Goal: Check status: Check status

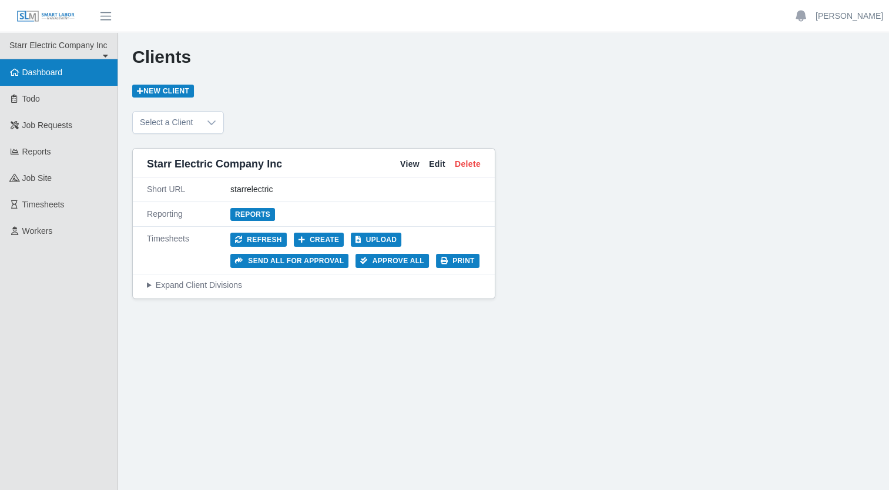
click at [49, 73] on span "Dashboard" at bounding box center [42, 72] width 41 height 9
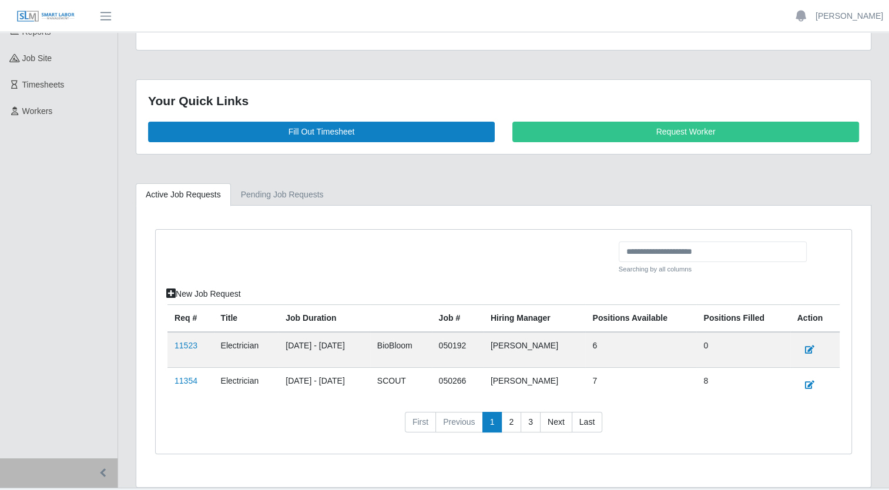
scroll to position [143, 0]
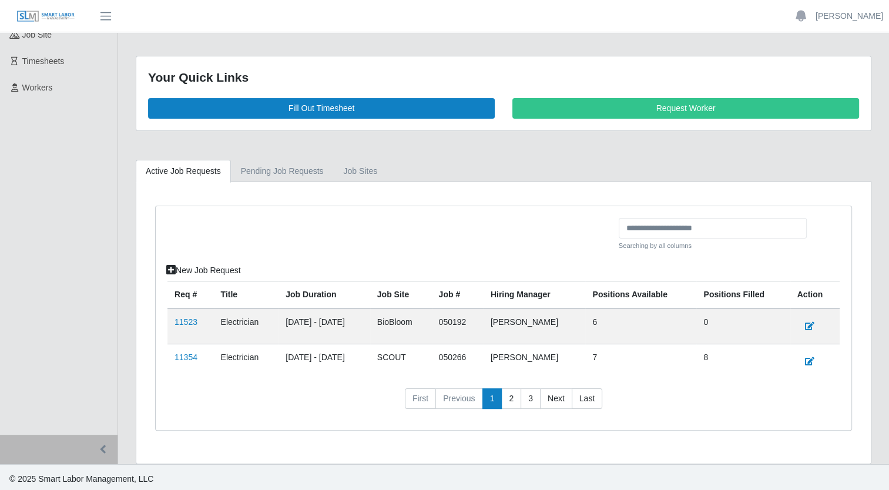
click at [196, 356] on td "11354" at bounding box center [191, 361] width 46 height 35
click at [168, 354] on td "11354" at bounding box center [191, 361] width 46 height 35
click at [188, 354] on link "11354" at bounding box center [186, 357] width 23 height 9
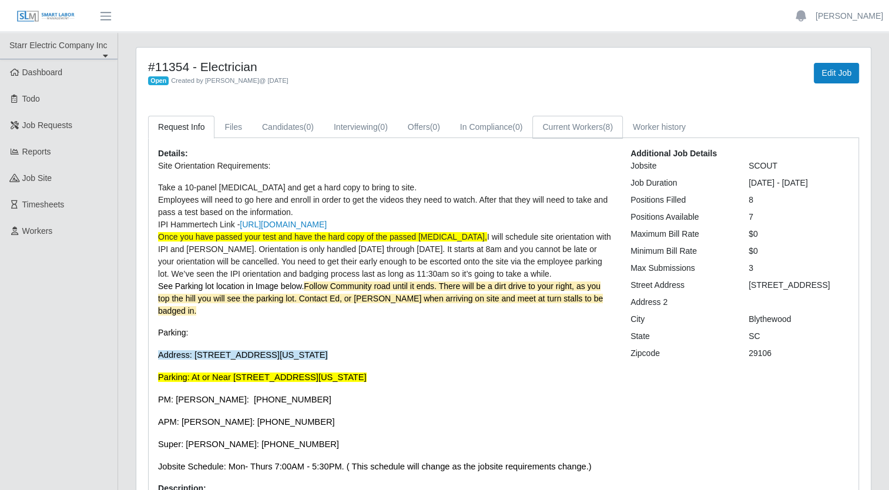
click at [582, 128] on link "Current Workers (8)" at bounding box center [578, 127] width 91 height 23
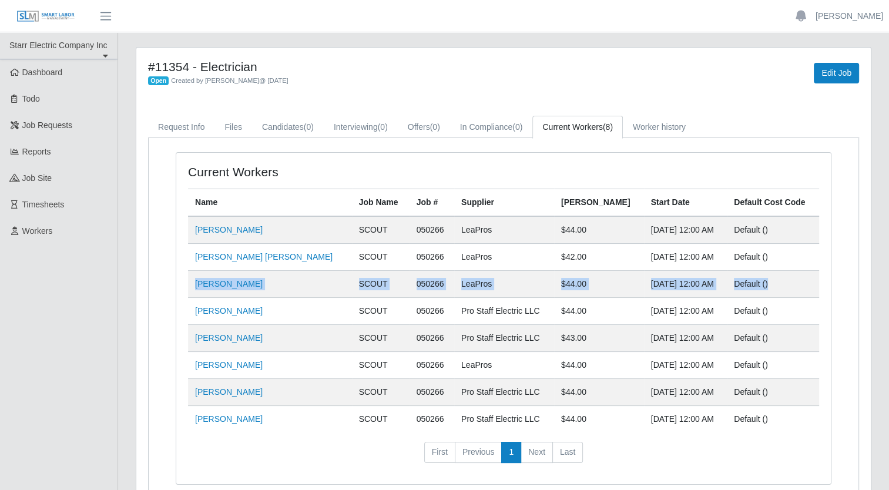
drag, startPoint x: 762, startPoint y: 281, endPoint x: 189, endPoint y: 284, distance: 572.5
click at [189, 284] on tr "Bryan Soto Mckoy SCOUT 050266 LeaPros $44.00 Oct 06, 2025 12:00 AM Default ()" at bounding box center [503, 284] width 631 height 27
click at [759, 302] on td "Default ()" at bounding box center [773, 311] width 92 height 27
click at [386, 129] on span "(0)" at bounding box center [383, 126] width 10 height 9
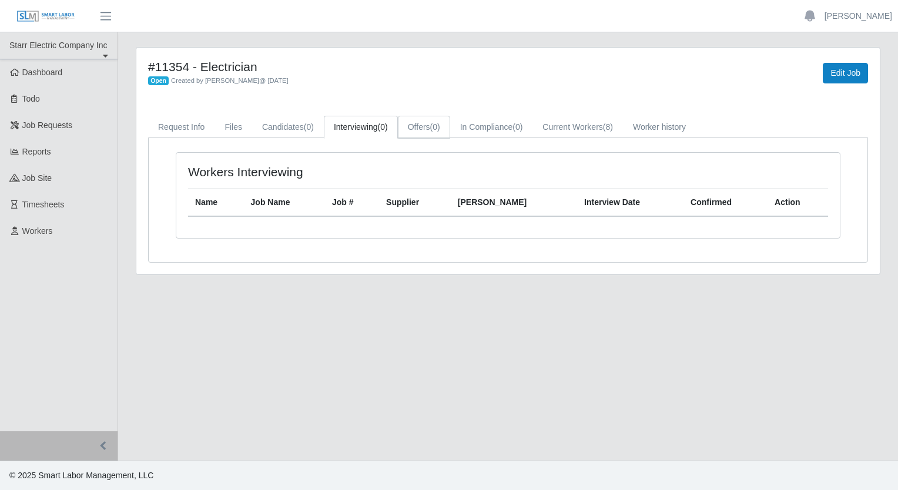
click at [430, 123] on link "Offers (0)" at bounding box center [424, 127] width 52 height 23
click at [489, 121] on link "In Compliance (0)" at bounding box center [491, 127] width 83 height 23
click at [260, 126] on link "Candidates (0)" at bounding box center [288, 127] width 72 height 23
click at [230, 128] on link "Files" at bounding box center [234, 127] width 38 height 23
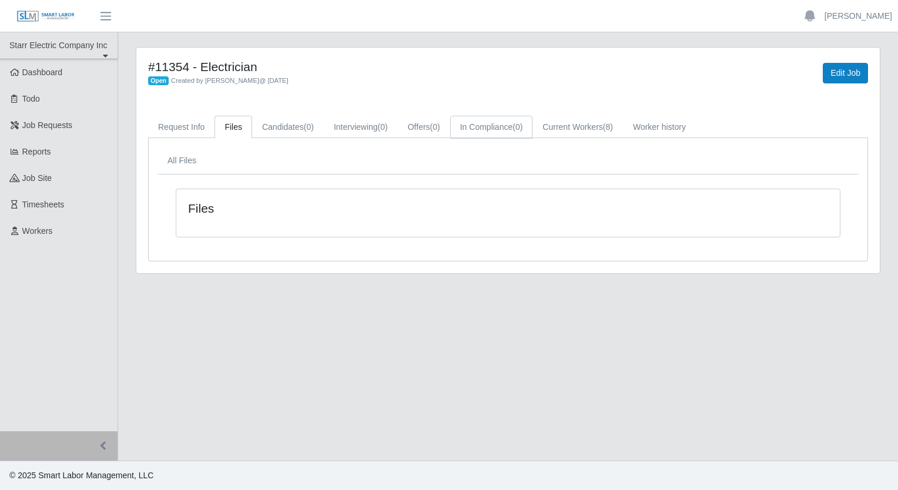
click at [470, 126] on link "In Compliance (0)" at bounding box center [491, 127] width 83 height 23
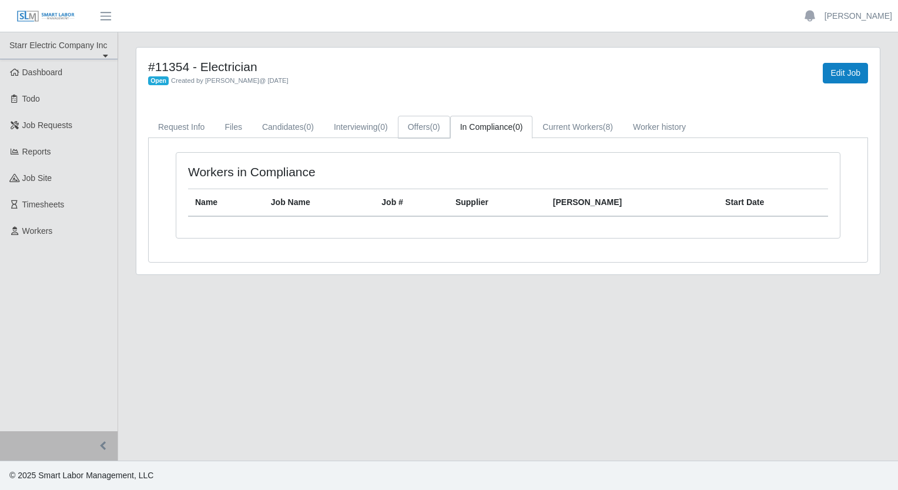
click at [423, 126] on link "Offers (0)" at bounding box center [424, 127] width 52 height 23
click at [588, 125] on link "Current Workers (8)" at bounding box center [578, 127] width 91 height 23
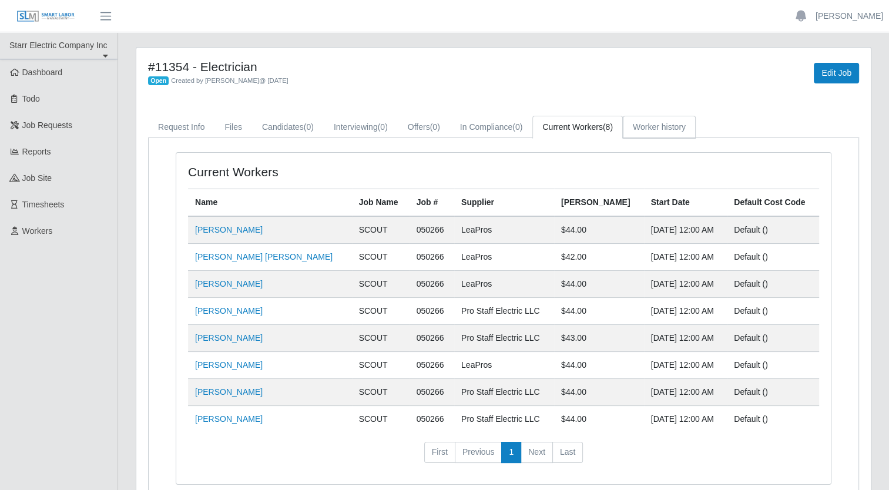
click at [677, 127] on link "Worker history" at bounding box center [659, 127] width 73 height 23
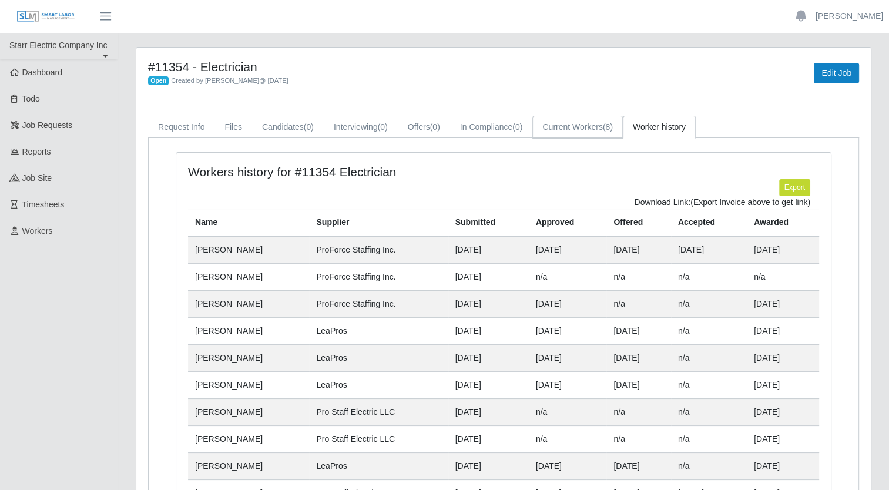
click at [590, 126] on link "Current Workers (8)" at bounding box center [578, 127] width 91 height 23
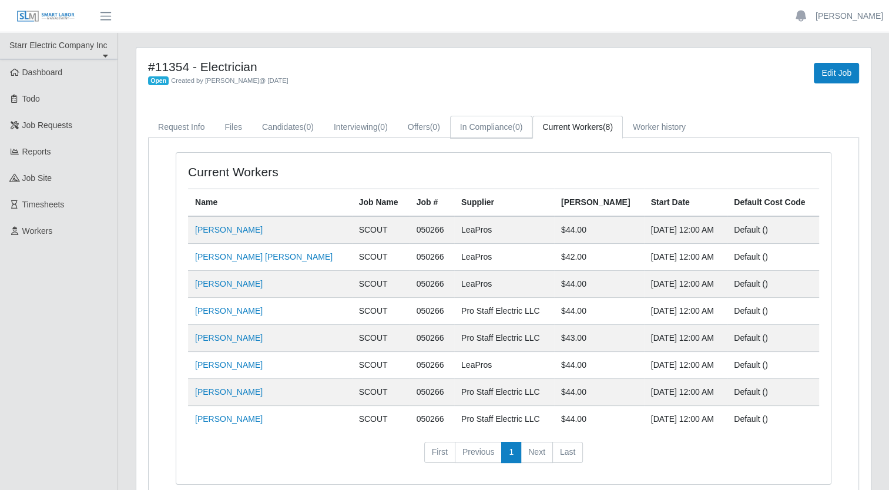
click at [485, 121] on link "In Compliance (0)" at bounding box center [491, 127] width 83 height 23
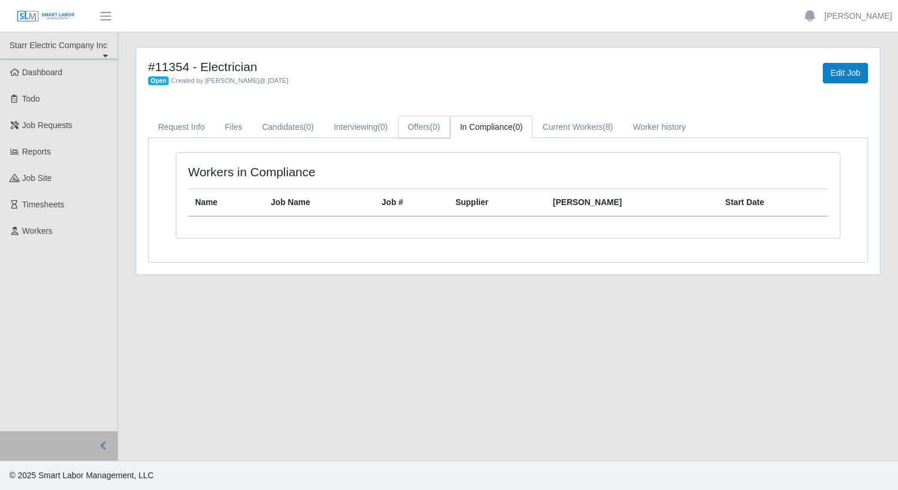
click at [411, 123] on link "Offers (0)" at bounding box center [424, 127] width 52 height 23
click at [293, 125] on link "Candidates (0)" at bounding box center [288, 127] width 72 height 23
click at [225, 128] on link "Files" at bounding box center [234, 127] width 38 height 23
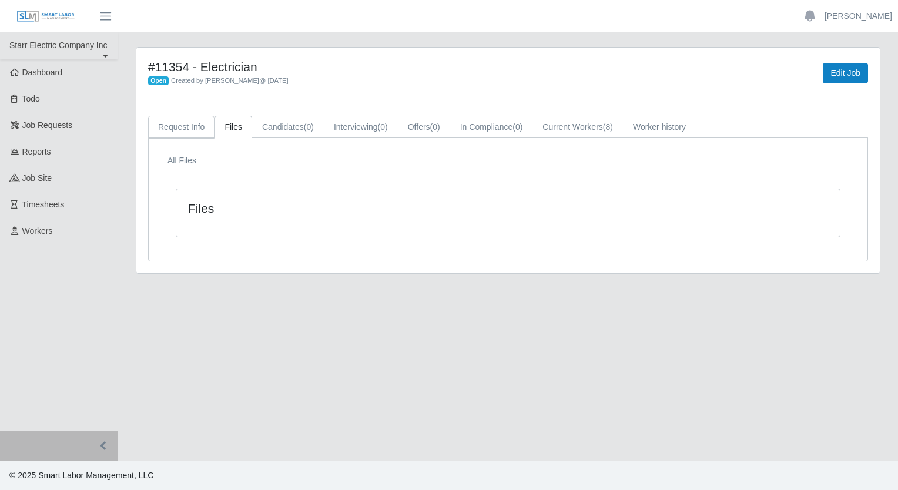
click at [186, 126] on link "Request Info" at bounding box center [181, 127] width 66 height 23
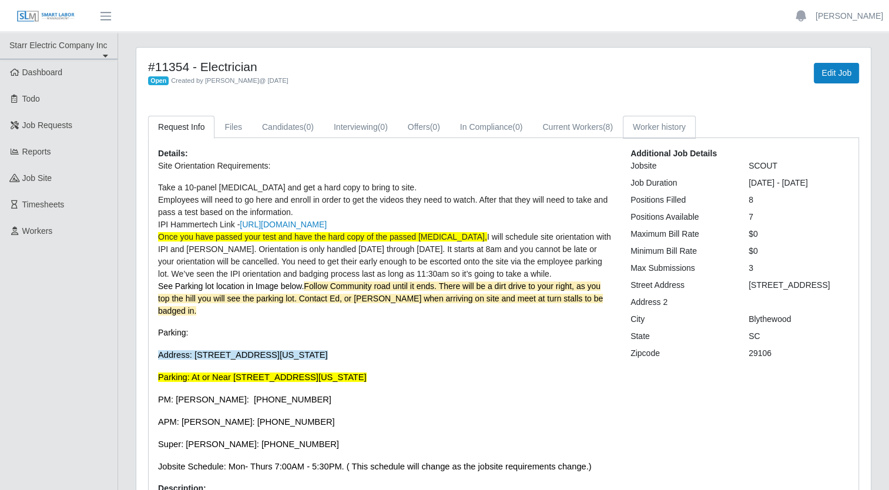
click at [644, 124] on link "Worker history" at bounding box center [659, 127] width 73 height 23
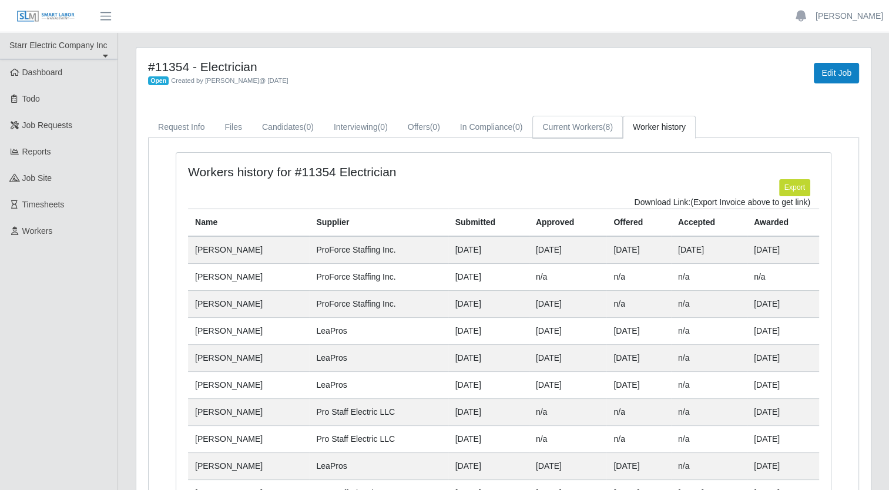
click at [575, 129] on link "Current Workers (8)" at bounding box center [578, 127] width 91 height 23
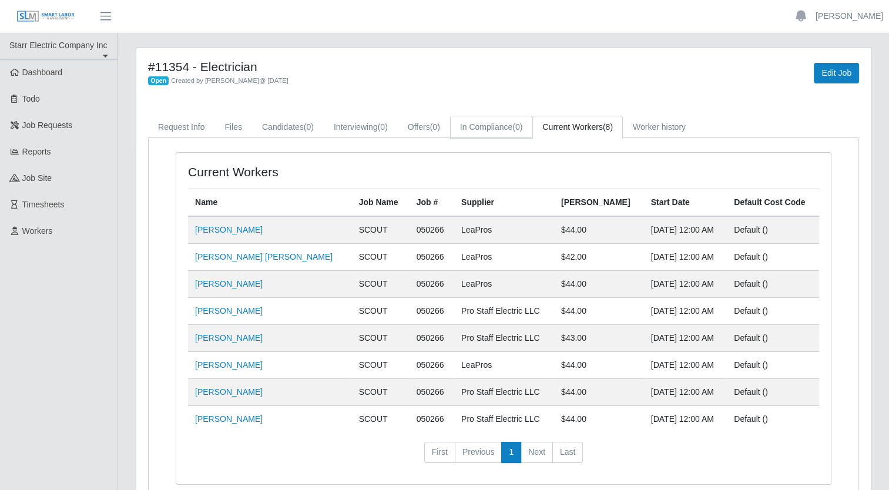
click at [491, 127] on link "In Compliance (0)" at bounding box center [491, 127] width 83 height 23
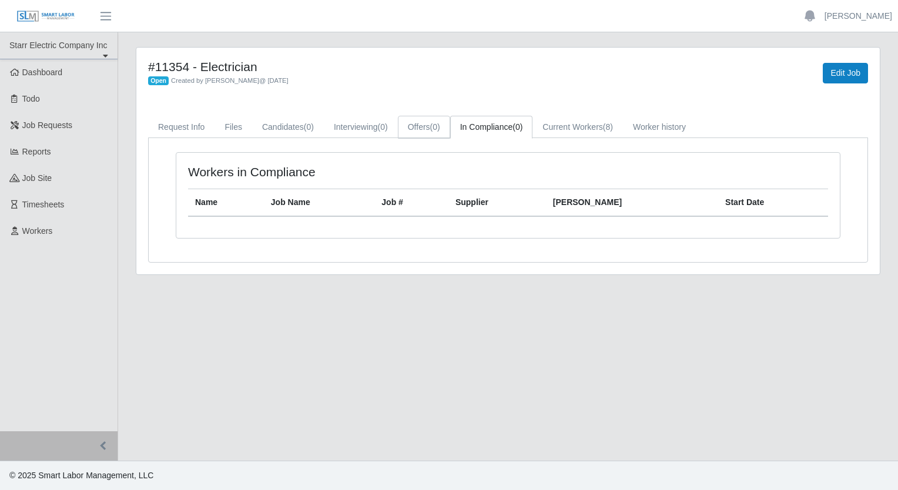
click at [428, 126] on link "Offers (0)" at bounding box center [424, 127] width 52 height 23
click at [361, 129] on link "Interviewing (0)" at bounding box center [361, 127] width 74 height 23
click at [293, 128] on link "Candidates (0)" at bounding box center [288, 127] width 72 height 23
click at [487, 129] on link "In Compliance (0)" at bounding box center [491, 127] width 83 height 23
click at [591, 128] on link "Current Workers (8)" at bounding box center [578, 127] width 91 height 23
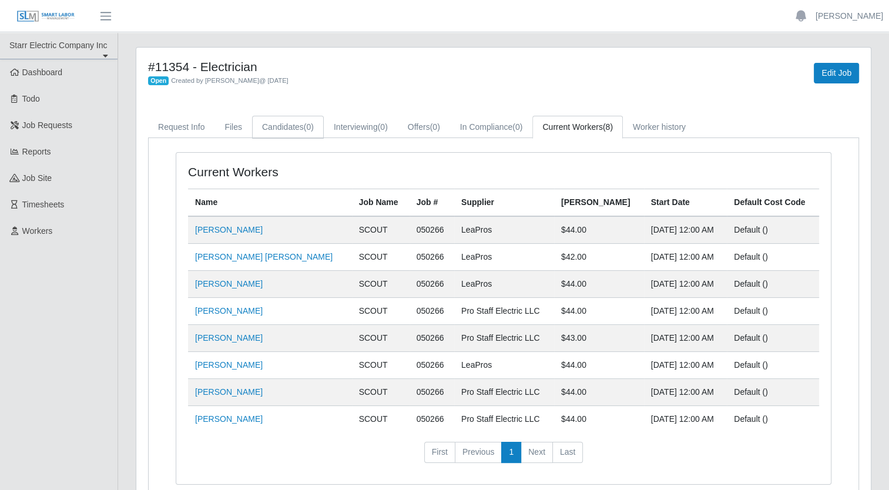
click at [285, 128] on link "Candidates (0)" at bounding box center [288, 127] width 72 height 23
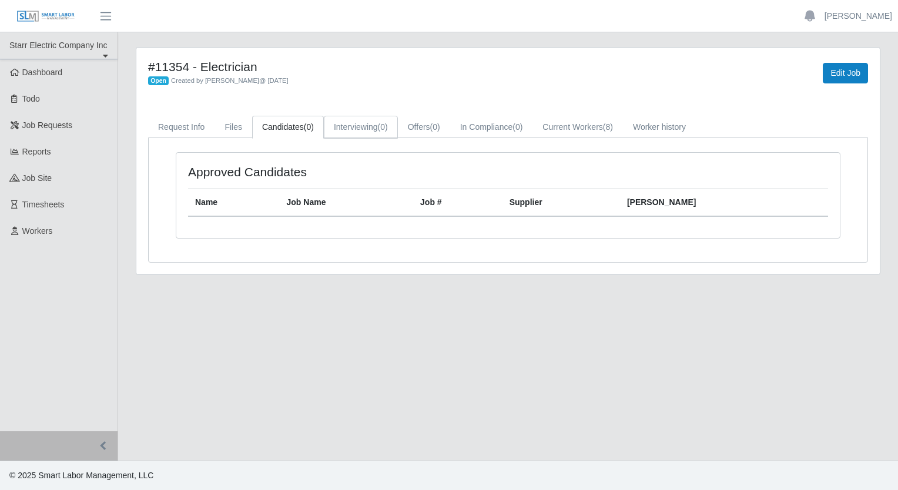
click at [366, 135] on link "Interviewing (0)" at bounding box center [361, 127] width 74 height 23
click at [411, 130] on link "Offers (0)" at bounding box center [424, 127] width 52 height 23
click at [233, 126] on link "Files" at bounding box center [234, 127] width 38 height 23
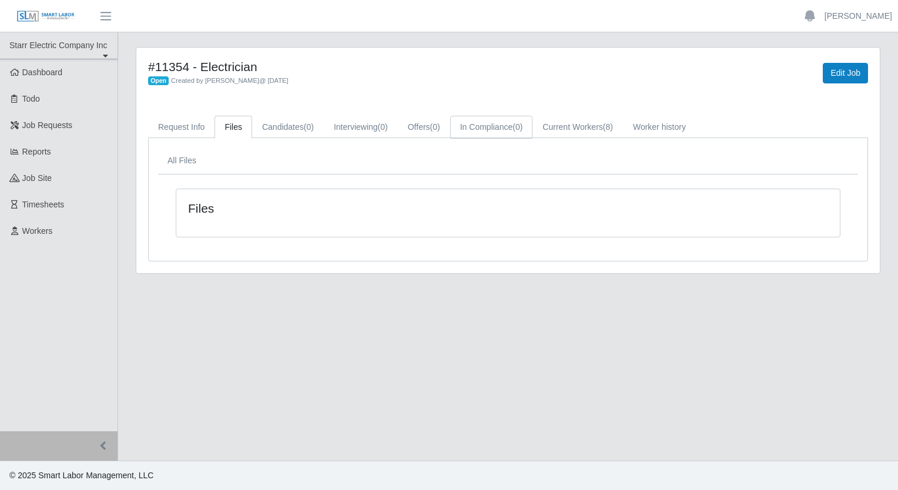
drag, startPoint x: 494, startPoint y: 132, endPoint x: 451, endPoint y: 146, distance: 44.4
click at [493, 133] on link "In Compliance (0)" at bounding box center [491, 127] width 83 height 23
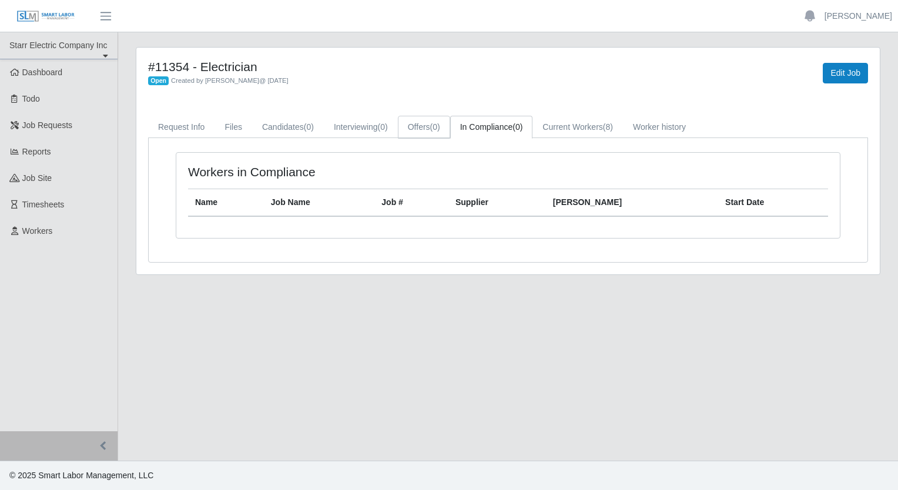
click at [420, 129] on link "Offers (0)" at bounding box center [424, 127] width 52 height 23
click at [280, 122] on link "Candidates (0)" at bounding box center [288, 127] width 72 height 23
click at [242, 123] on link "Files" at bounding box center [234, 127] width 38 height 23
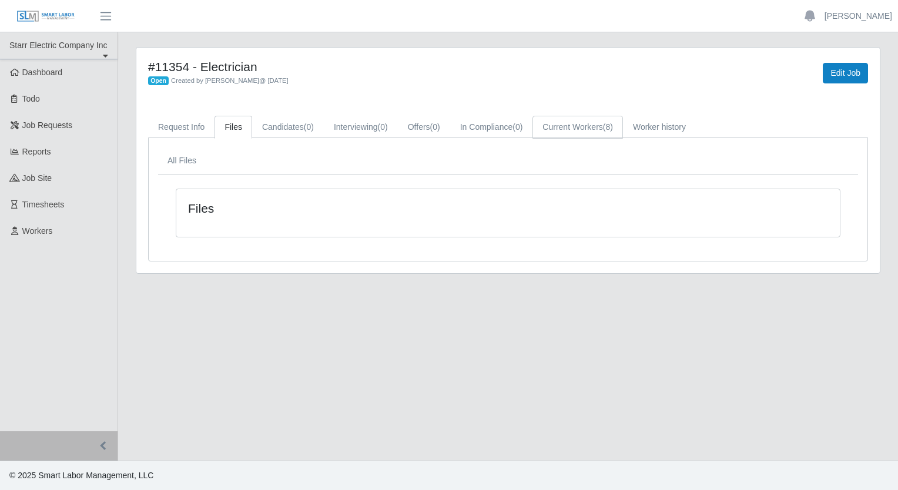
click at [576, 123] on link "Current Workers (8)" at bounding box center [578, 127] width 91 height 23
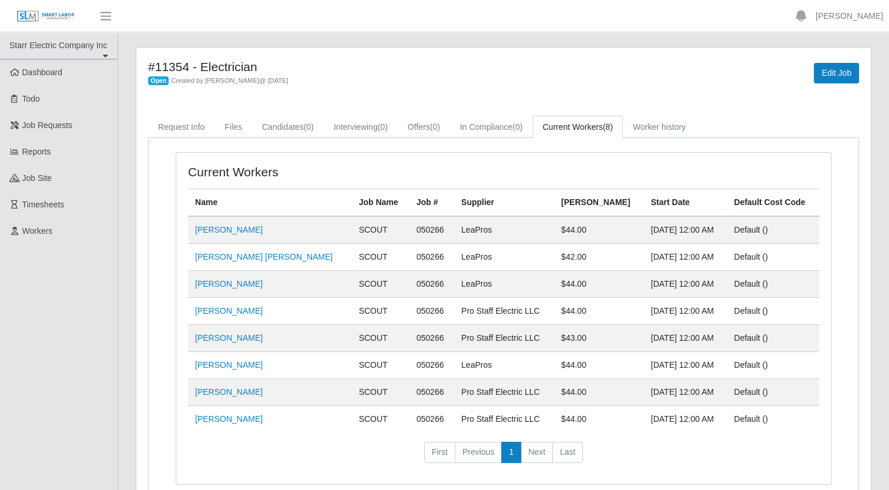
click at [264, 287] on td "Bryan Soto Mckoy" at bounding box center [270, 284] width 164 height 27
click at [254, 286] on link "Bryan Soto Mckoy" at bounding box center [229, 283] width 68 height 9
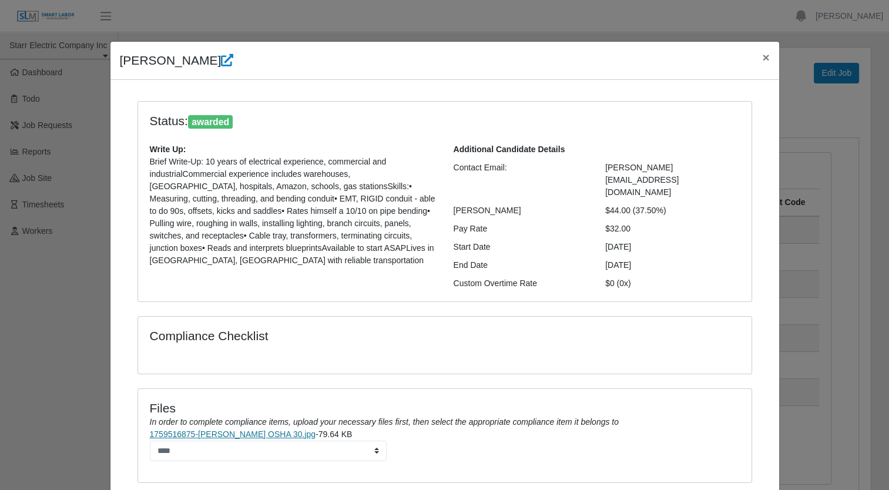
click at [242, 430] on link "1759516875-B. Mckoy OSHA 30.jpg" at bounding box center [233, 434] width 166 height 9
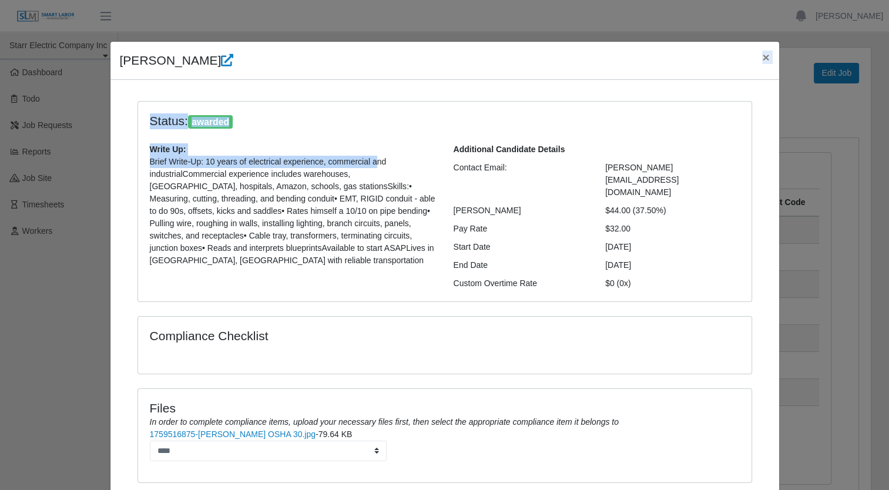
drag, startPoint x: 423, startPoint y: 61, endPoint x: 377, endPoint y: 152, distance: 102.3
click at [377, 152] on div "Bryan Mckoy × Status: awarded Write Up: Brief Write-Up: 10 years of electrical …" at bounding box center [445, 296] width 670 height 511
click at [762, 53] on span "×" at bounding box center [765, 58] width 7 height 14
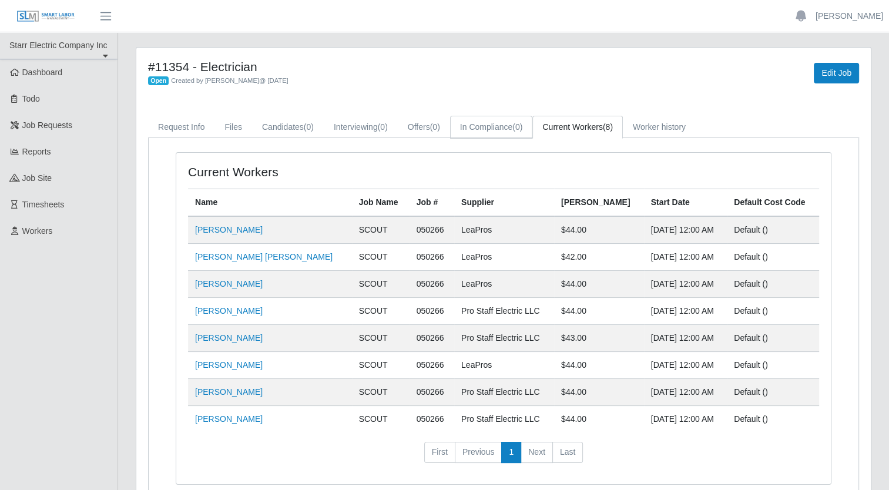
click at [470, 132] on link "In Compliance (0)" at bounding box center [491, 127] width 83 height 23
